Goal: Task Accomplishment & Management: Manage account settings

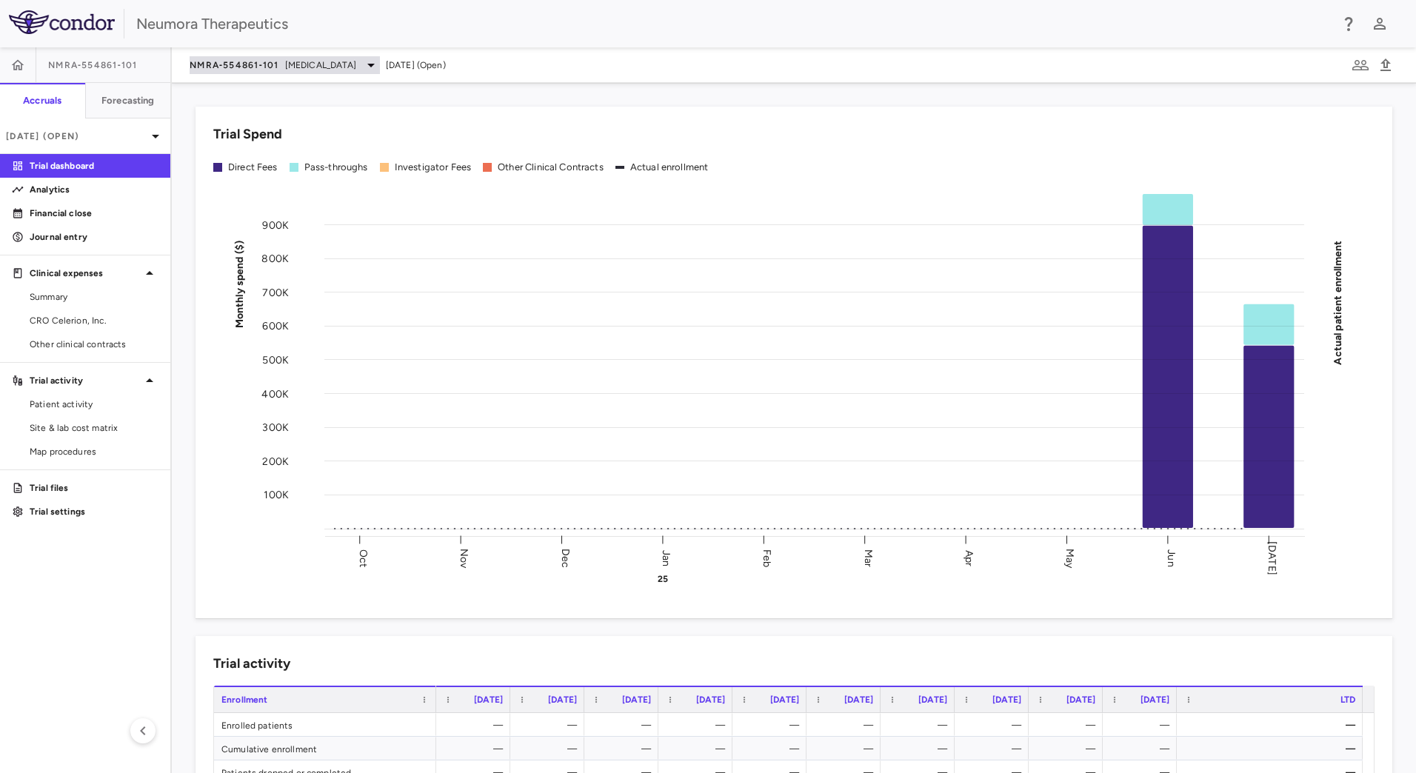
click at [289, 68] on span "[MEDICAL_DATA]" at bounding box center [320, 64] width 71 height 13
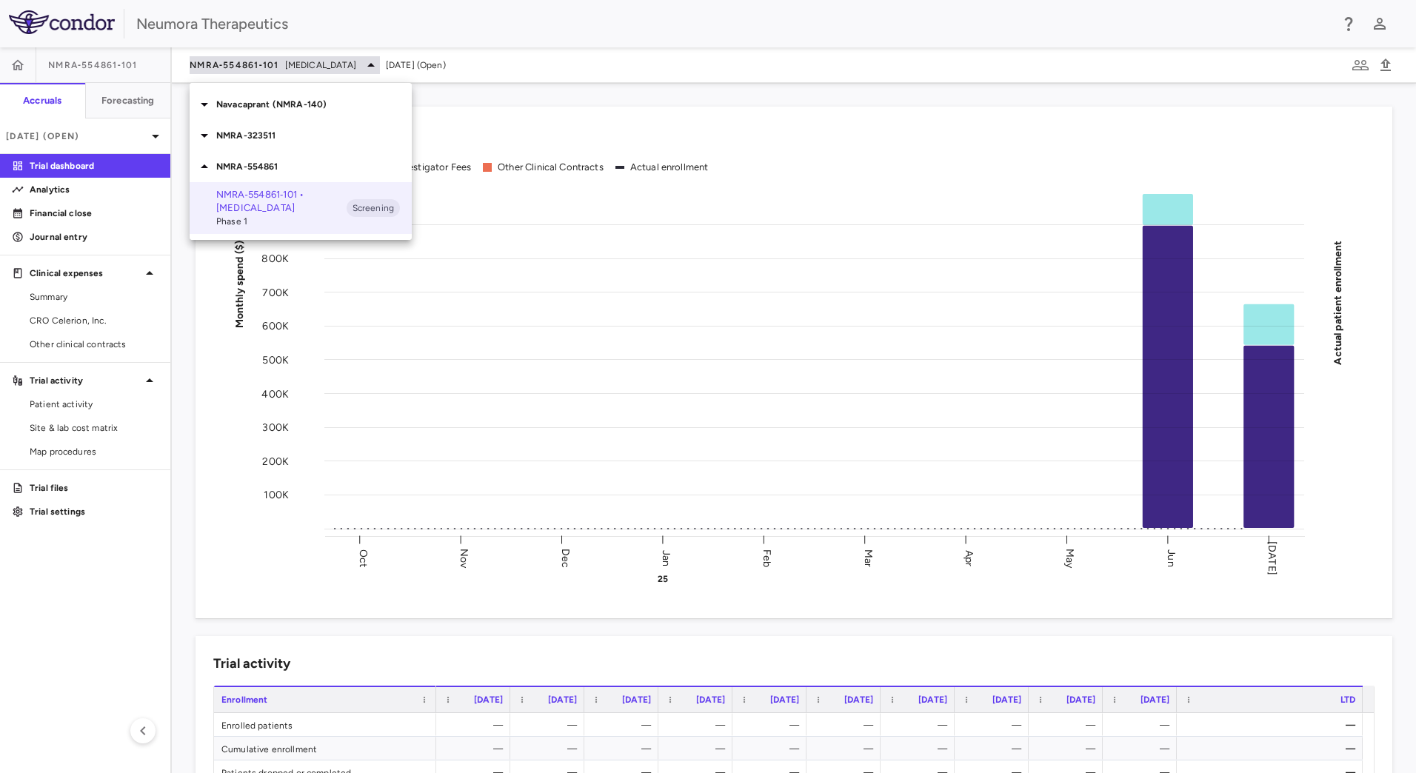
click at [289, 68] on div at bounding box center [708, 386] width 1416 height 773
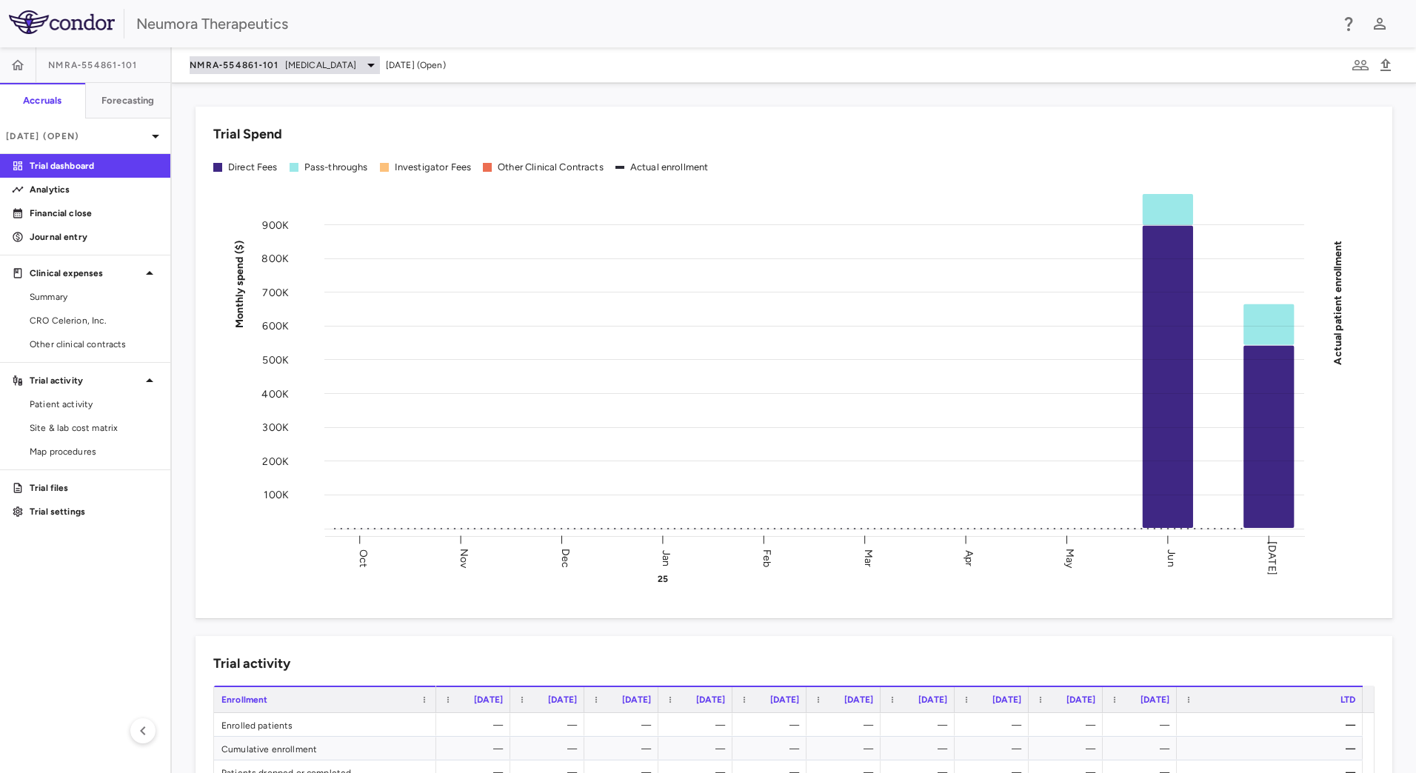
click at [289, 68] on span "[MEDICAL_DATA]" at bounding box center [320, 64] width 71 height 13
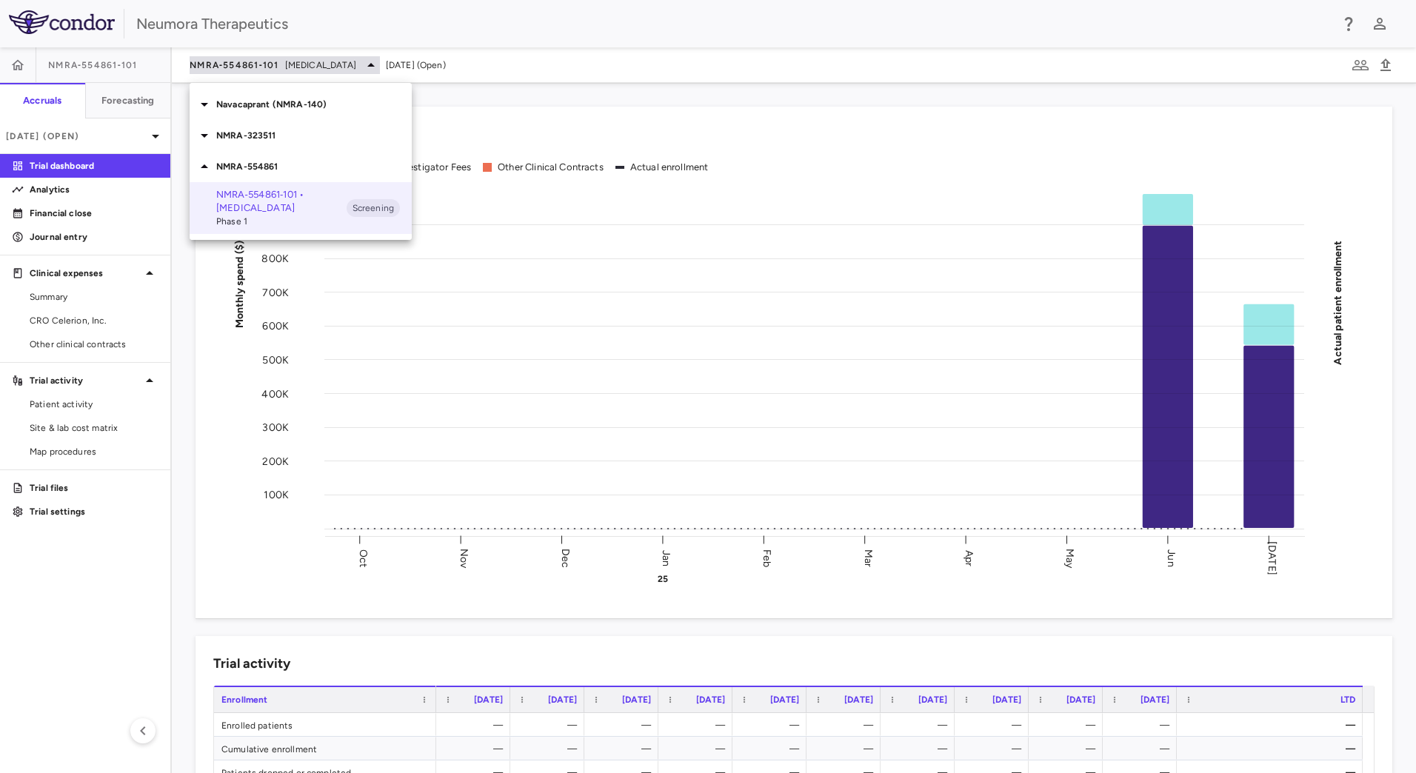
click at [289, 68] on div at bounding box center [708, 386] width 1416 height 773
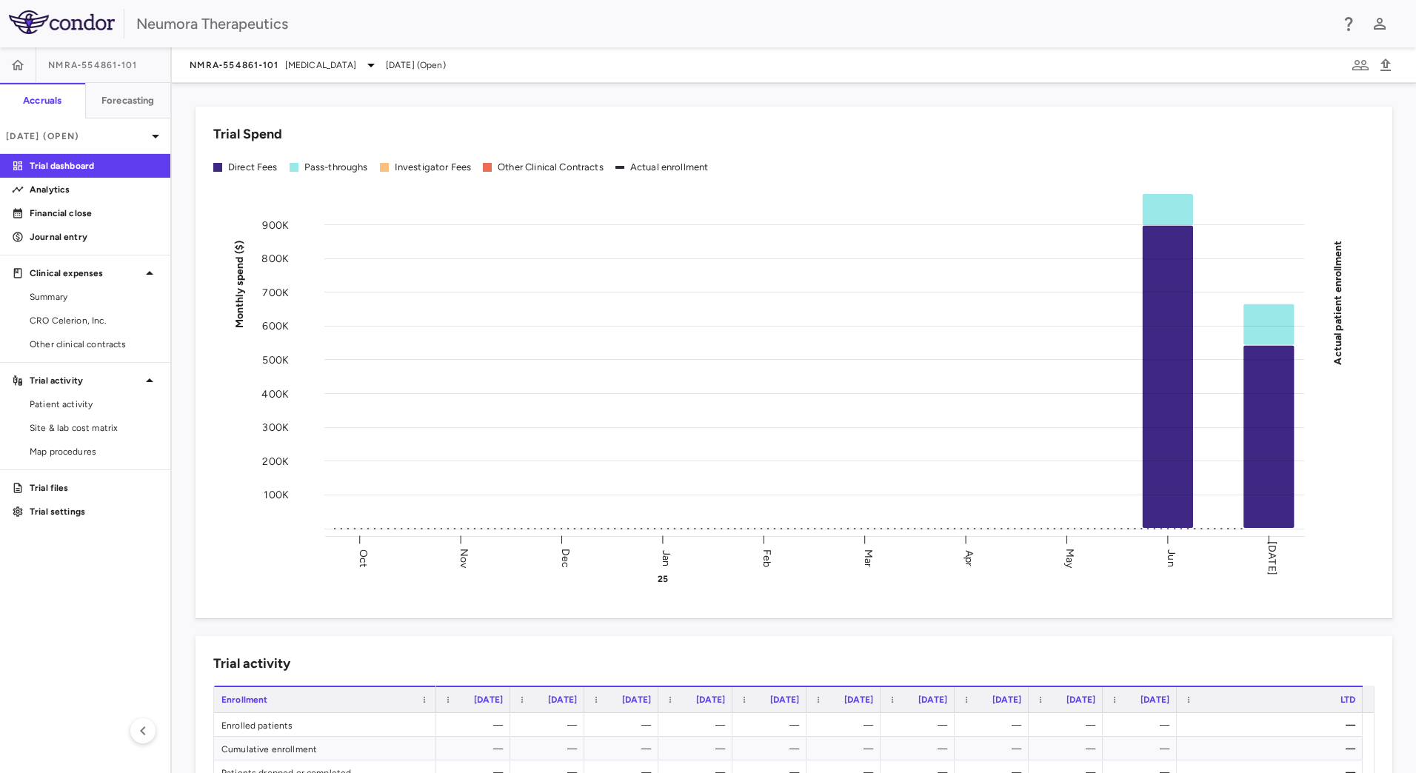
click at [110, 632] on aside "NMRA‐554861‐101 Accruals Forecasting [DATE] (Open) Trial dashboard Analytics Fi…" at bounding box center [86, 410] width 172 height 726
click at [98, 318] on span "CRO Celerion, Inc." at bounding box center [94, 320] width 129 height 13
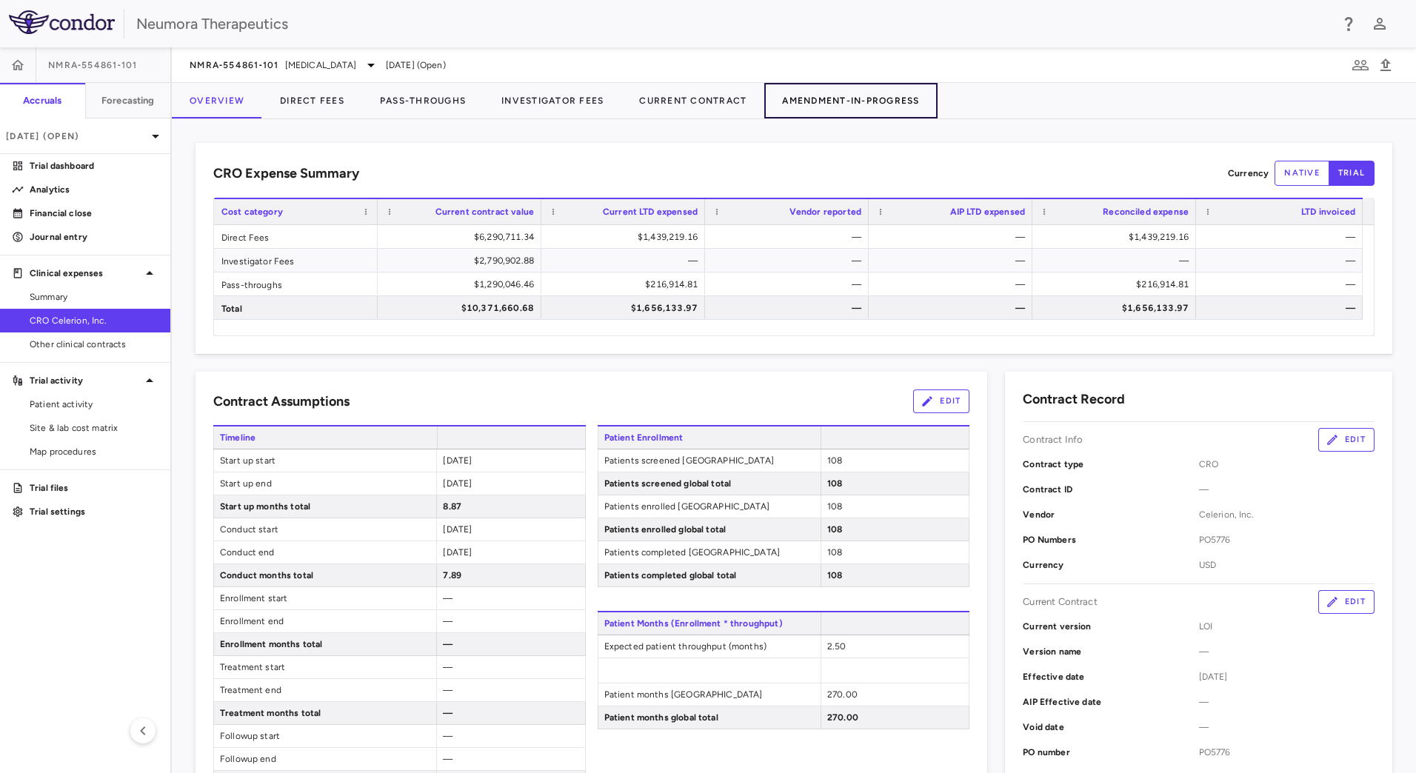
click at [867, 108] on button "Amendment-In-Progress" at bounding box center [850, 101] width 173 height 36
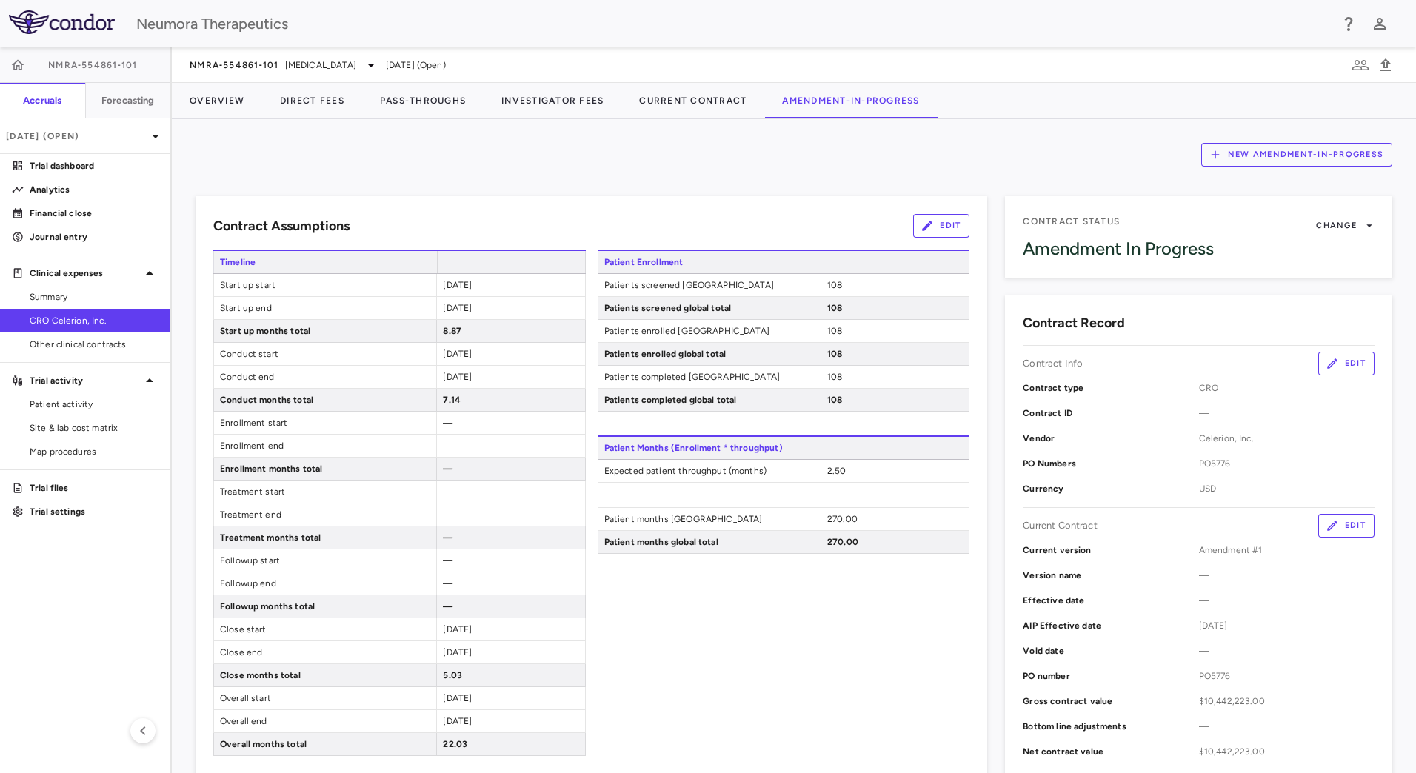
click at [1256, 155] on button "New Amendment-In-Progress" at bounding box center [1296, 155] width 191 height 24
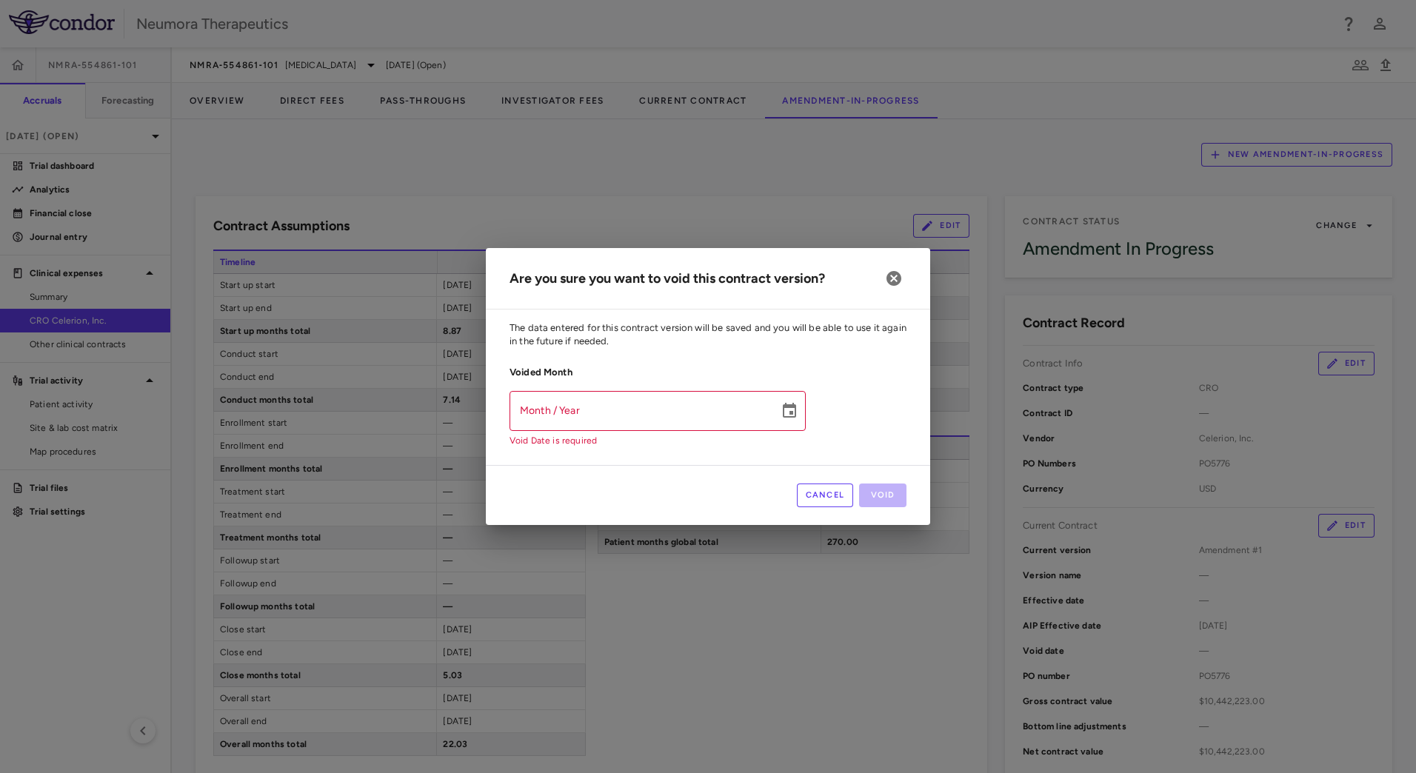
click at [823, 502] on button "Cancel" at bounding box center [825, 495] width 57 height 24
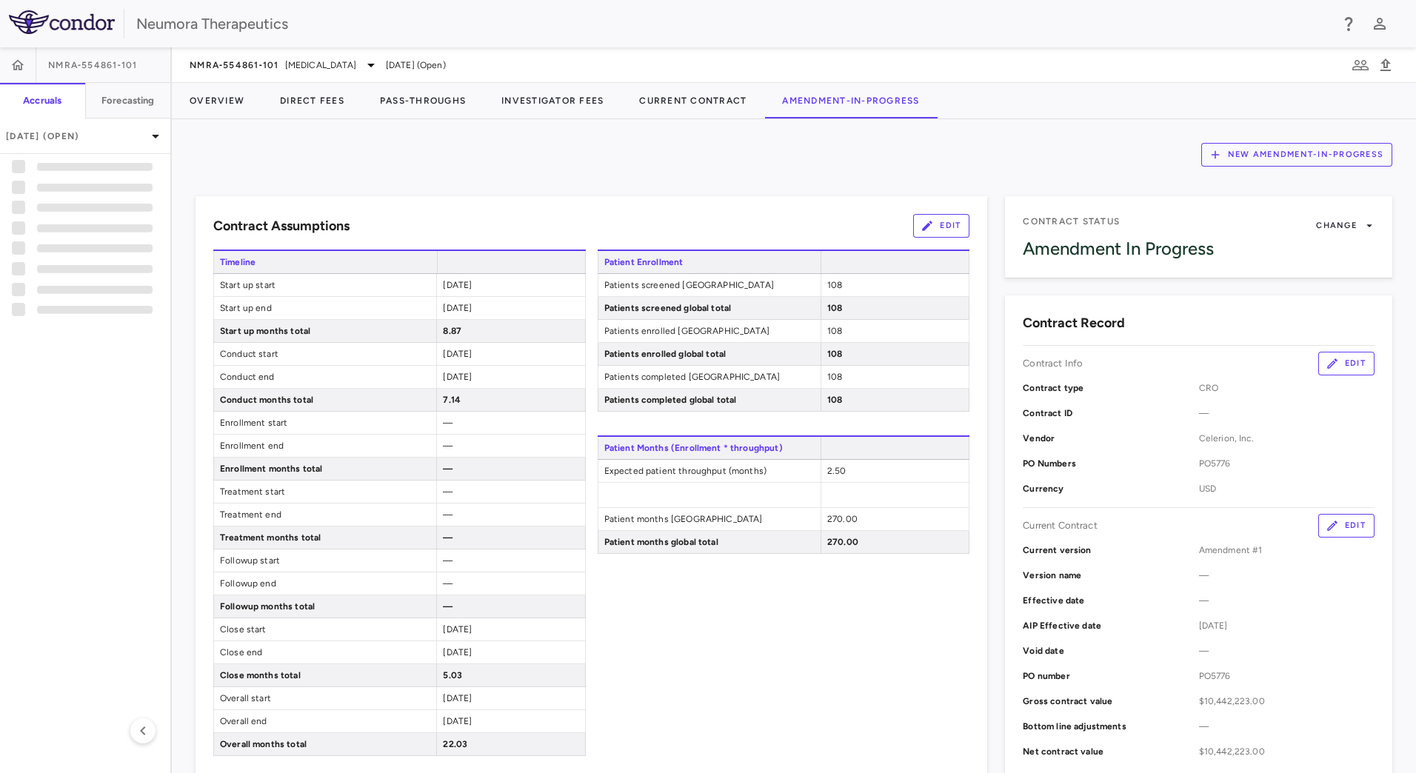
click at [943, 226] on button "Edit" at bounding box center [941, 226] width 56 height 24
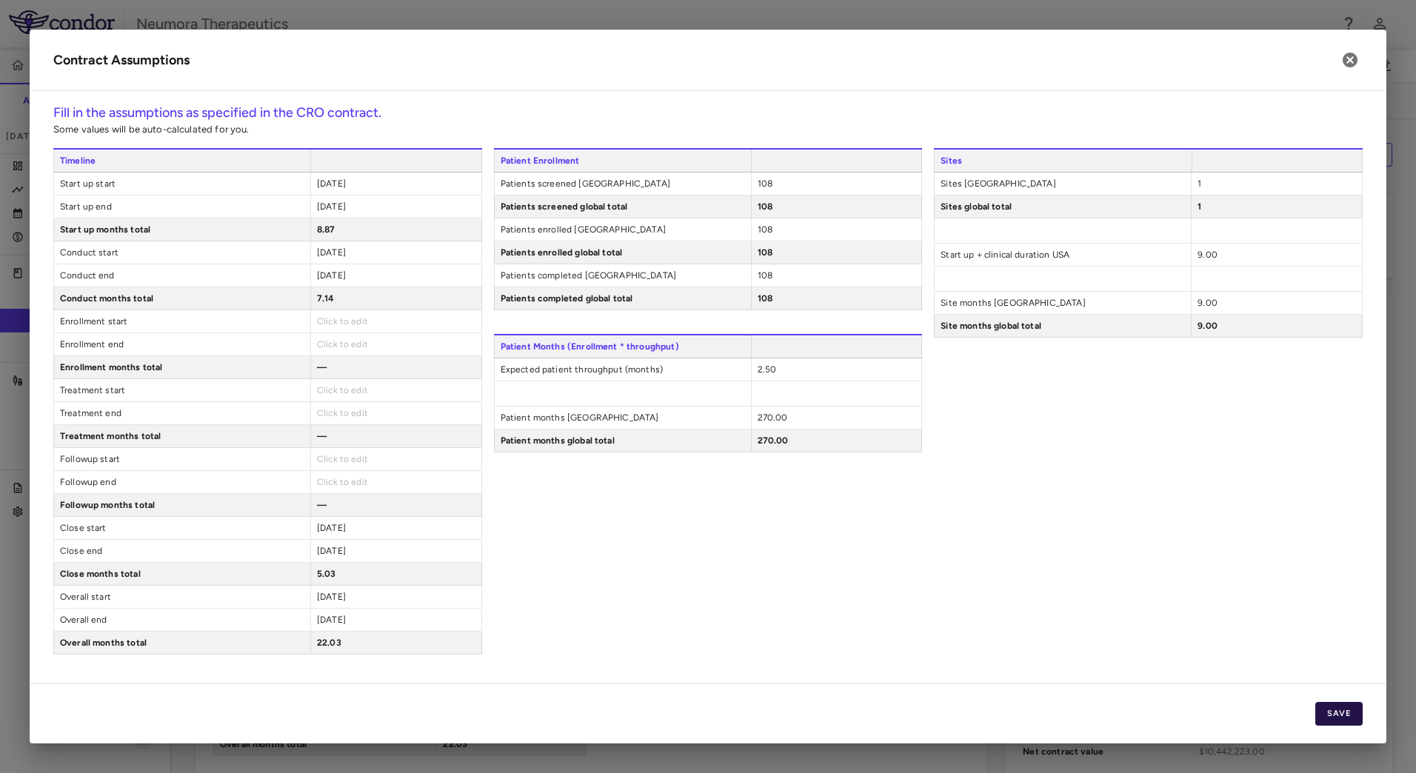
click at [1356, 709] on button "Save" at bounding box center [1338, 714] width 47 height 24
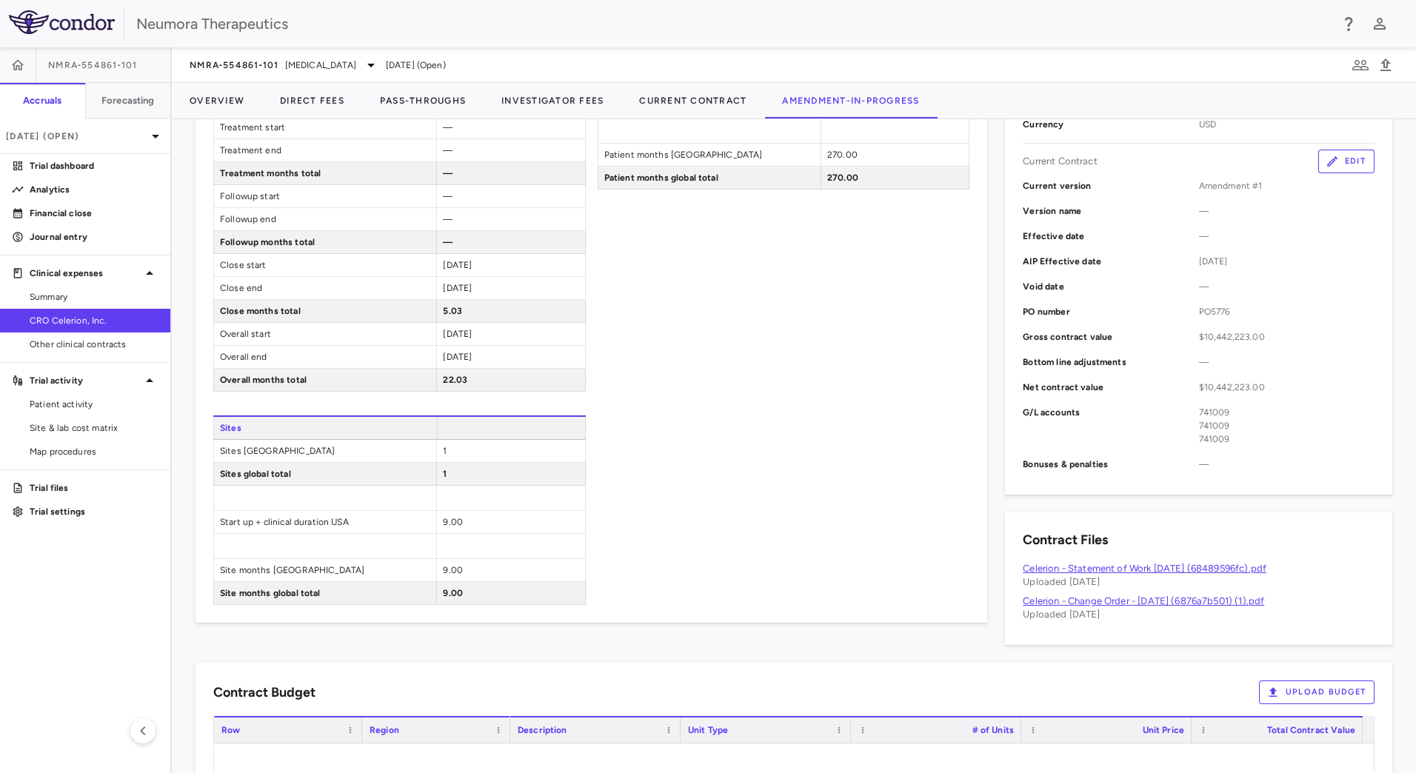
scroll to position [367, 0]
